Goal: Navigation & Orientation: Go to known website

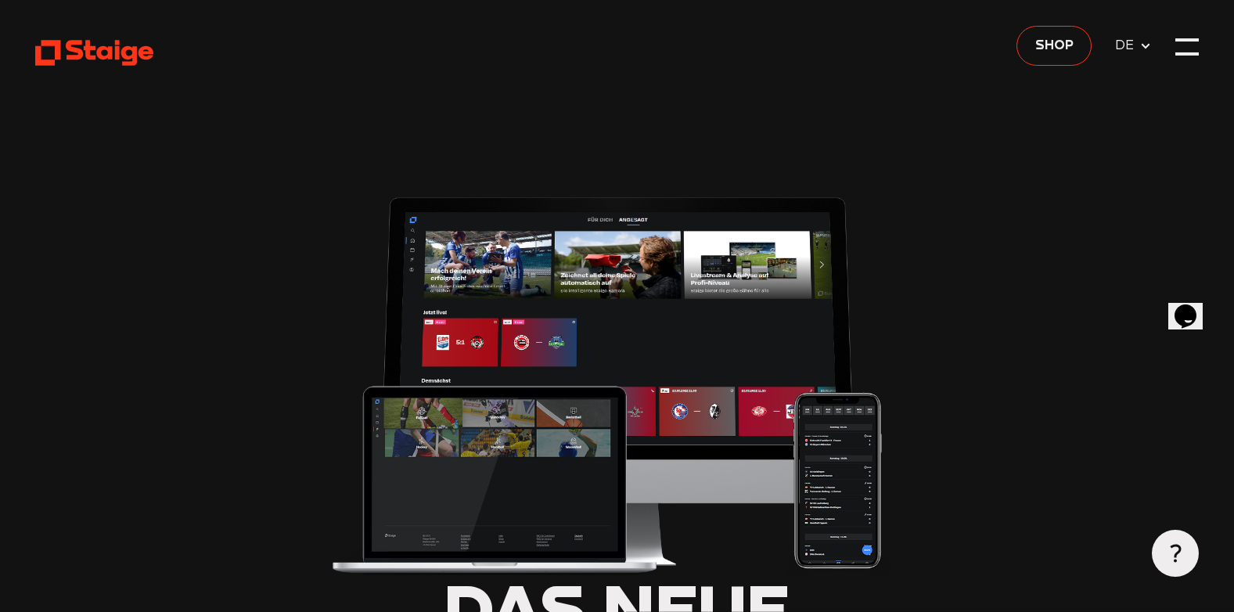
click at [1182, 49] on div at bounding box center [1186, 46] width 23 height 23
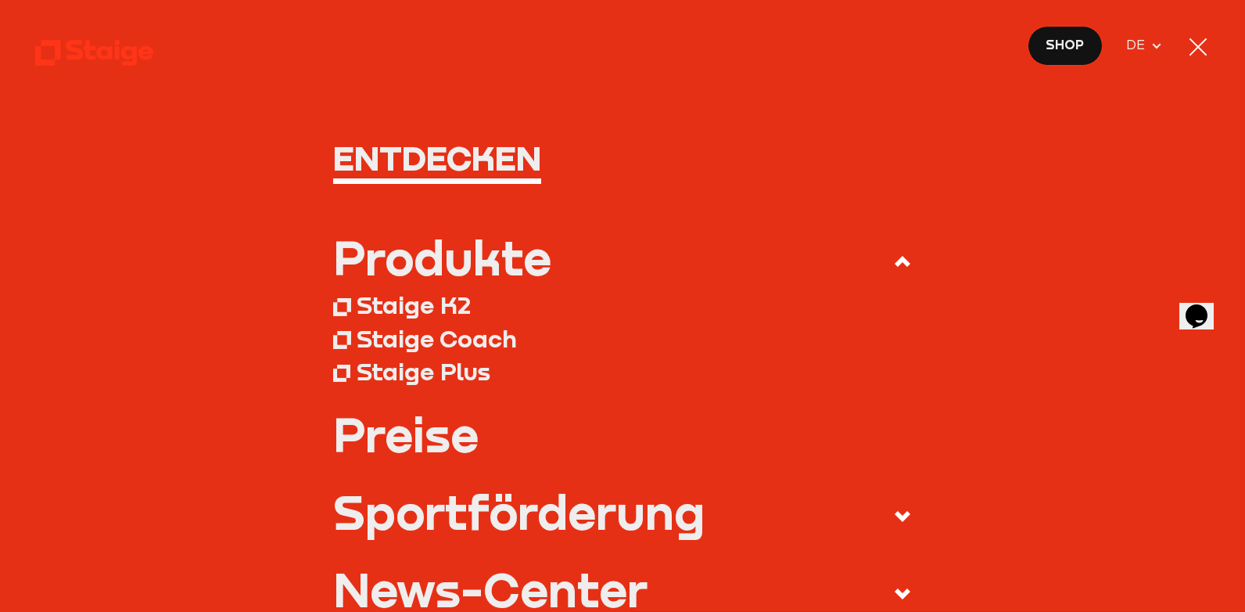
drag, startPoint x: 1194, startPoint y: 45, endPoint x: 1172, endPoint y: 49, distance: 22.4
click at [1194, 45] on div at bounding box center [1198, 46] width 23 height 23
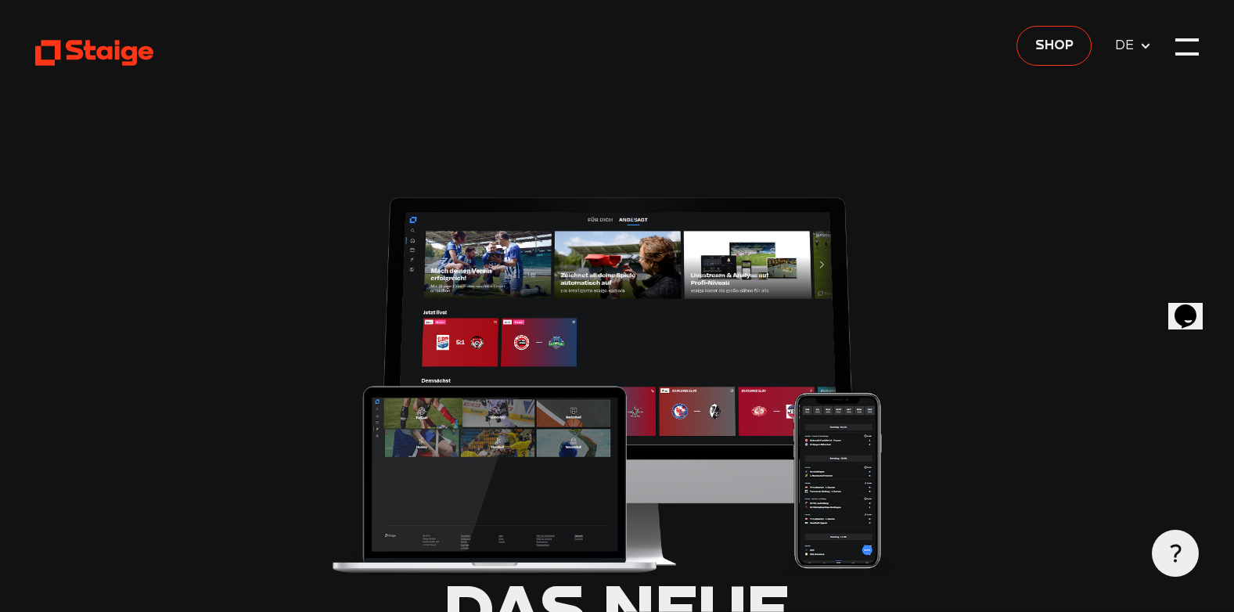
click at [123, 52] on use at bounding box center [94, 53] width 119 height 26
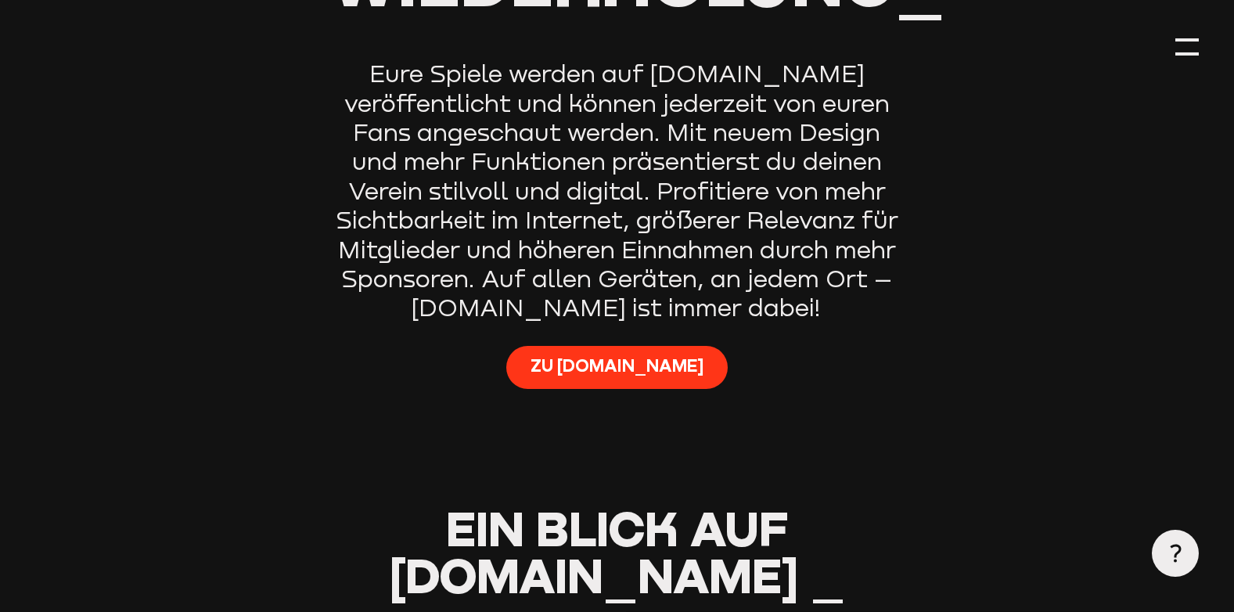
scroll to position [1017, 0]
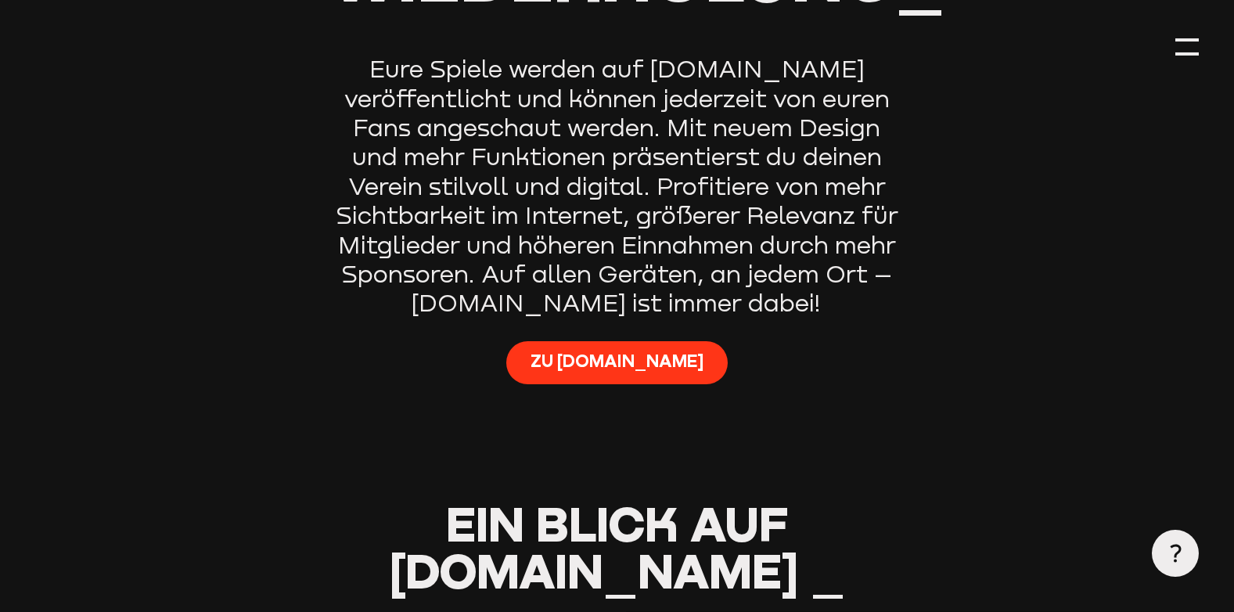
type input "0.8"
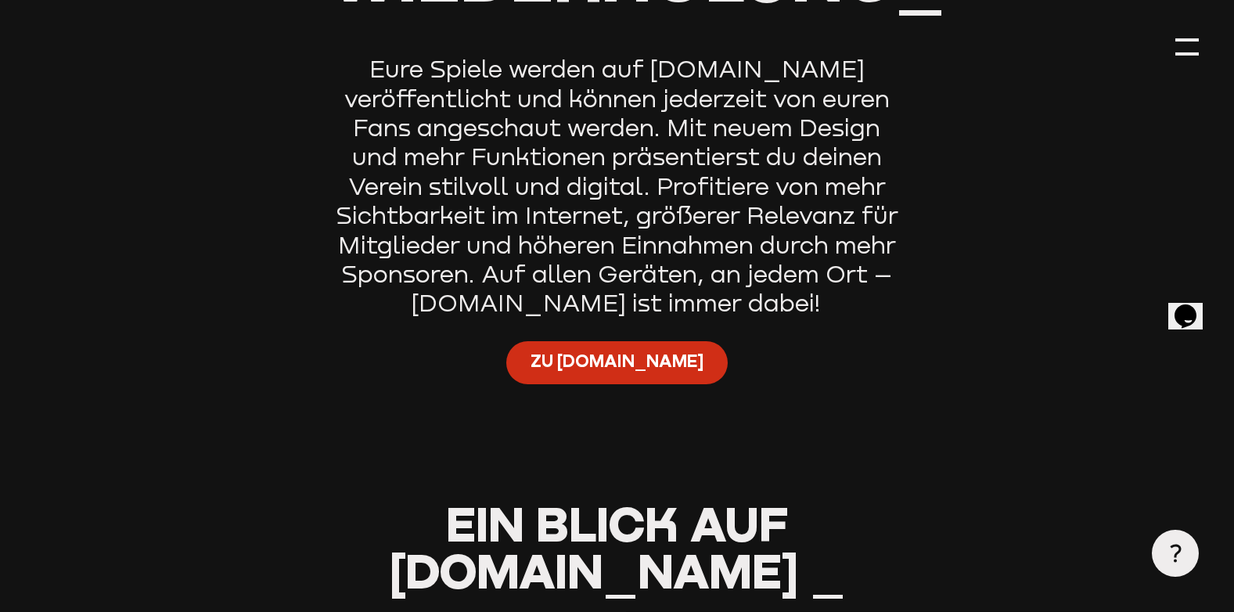
click at [611, 373] on span "Zu [DOMAIN_NAME]" at bounding box center [616, 361] width 173 height 23
click at [604, 359] on span "Zu [DOMAIN_NAME]" at bounding box center [616, 361] width 173 height 23
